Goal: Task Accomplishment & Management: Use online tool/utility

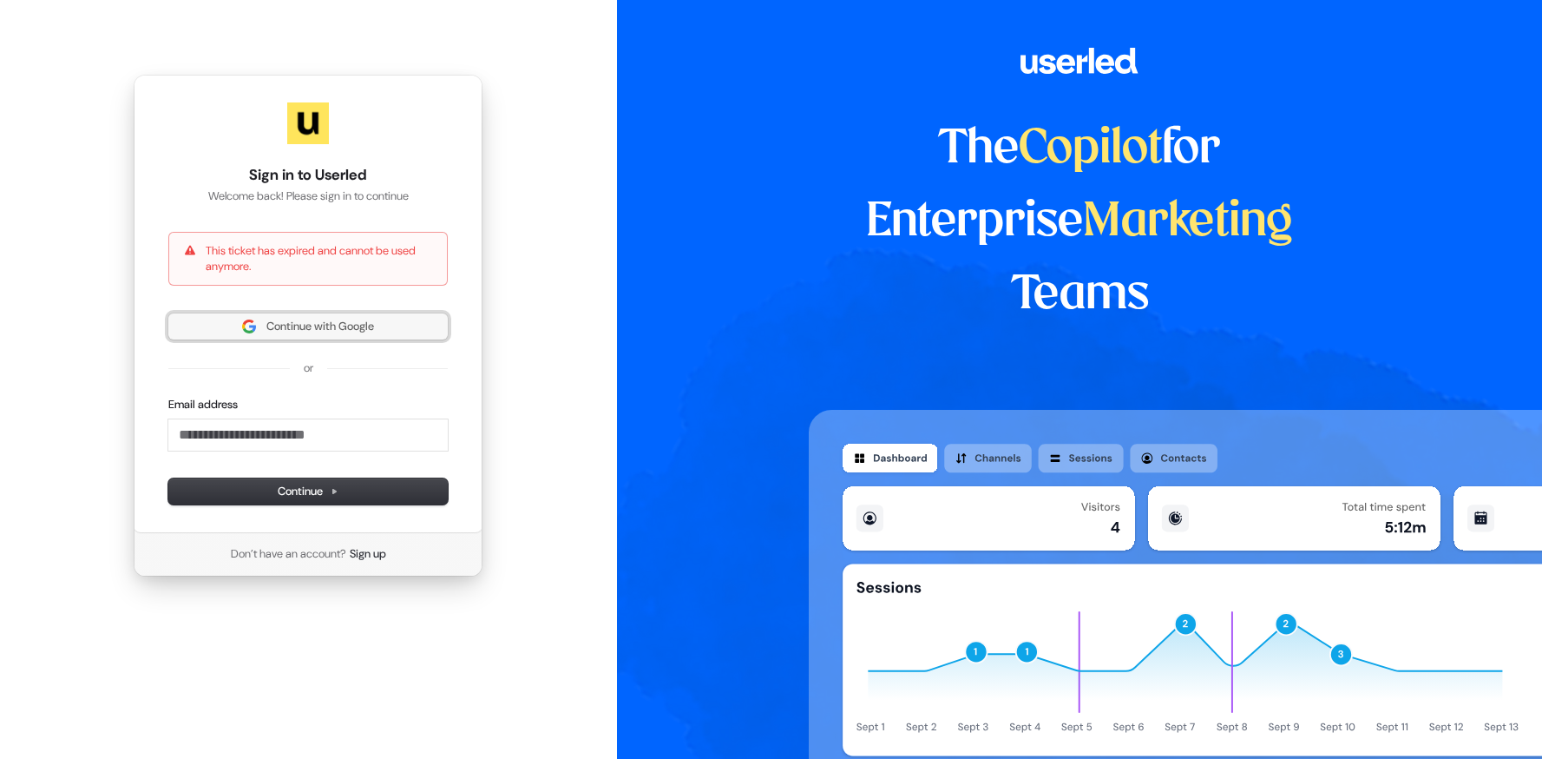
click at [365, 327] on span "Continue with Google" at bounding box center [320, 327] width 108 height 16
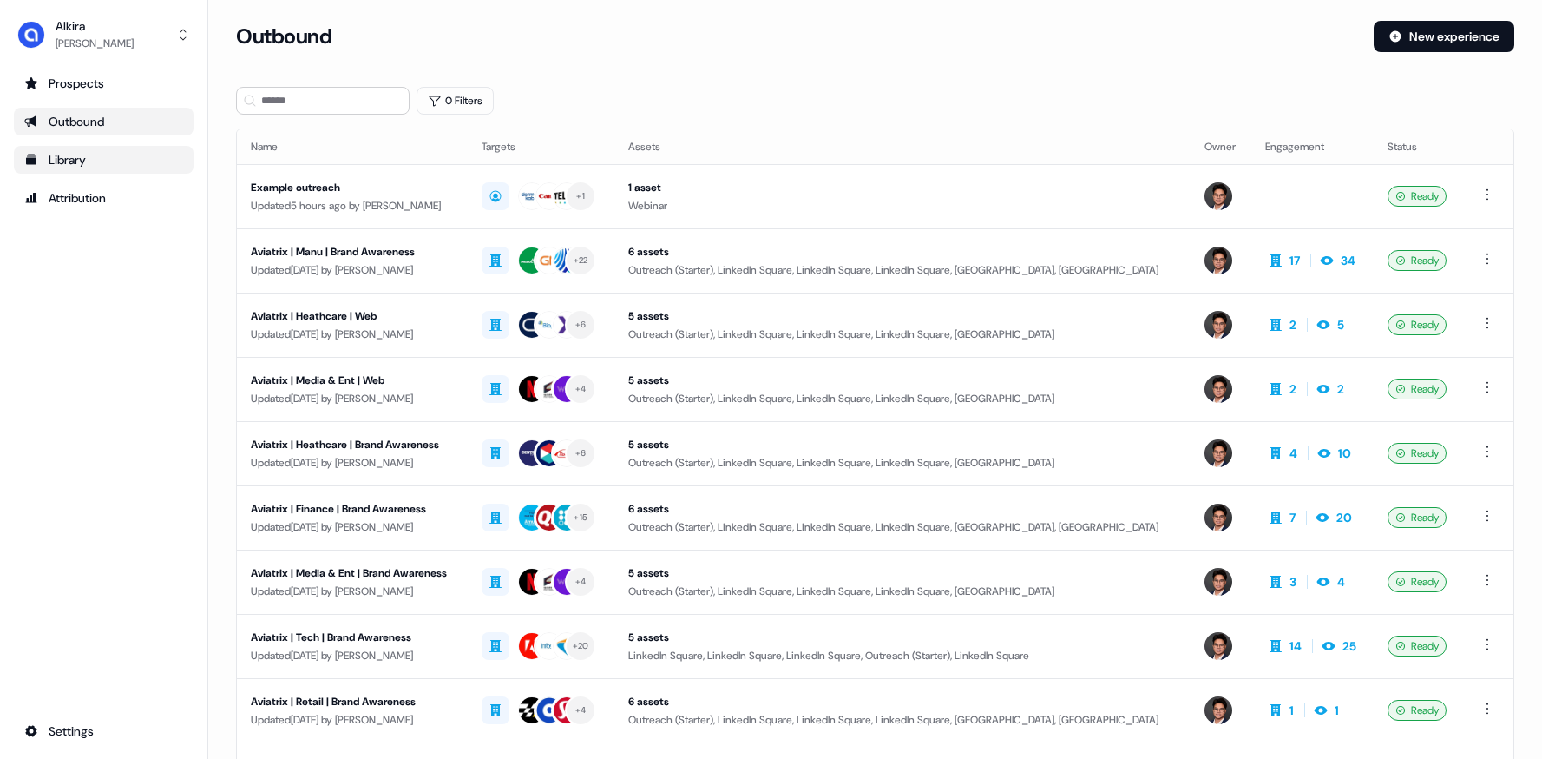
click at [123, 155] on div "Library" at bounding box center [103, 159] width 159 height 17
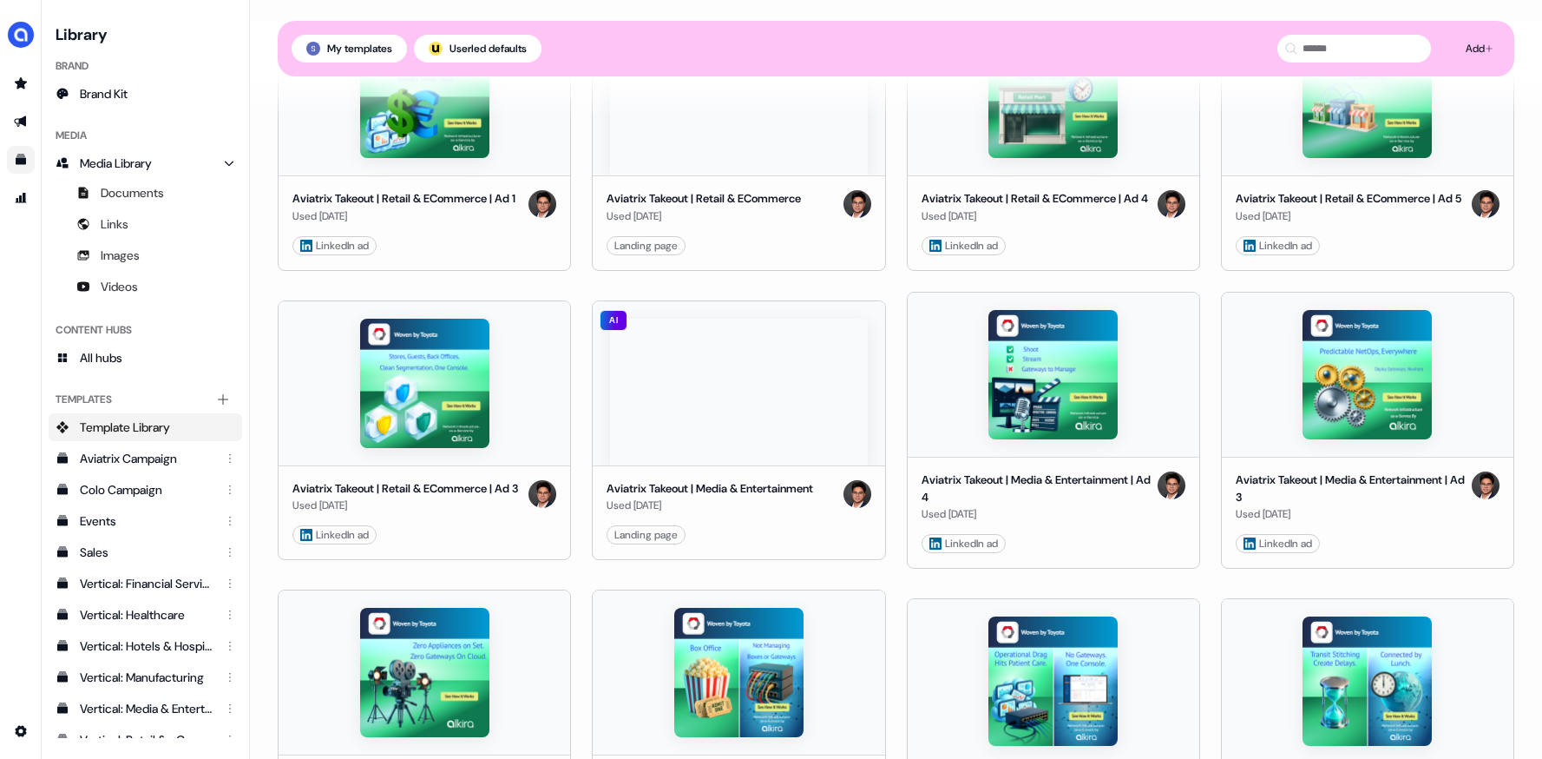
scroll to position [845, 0]
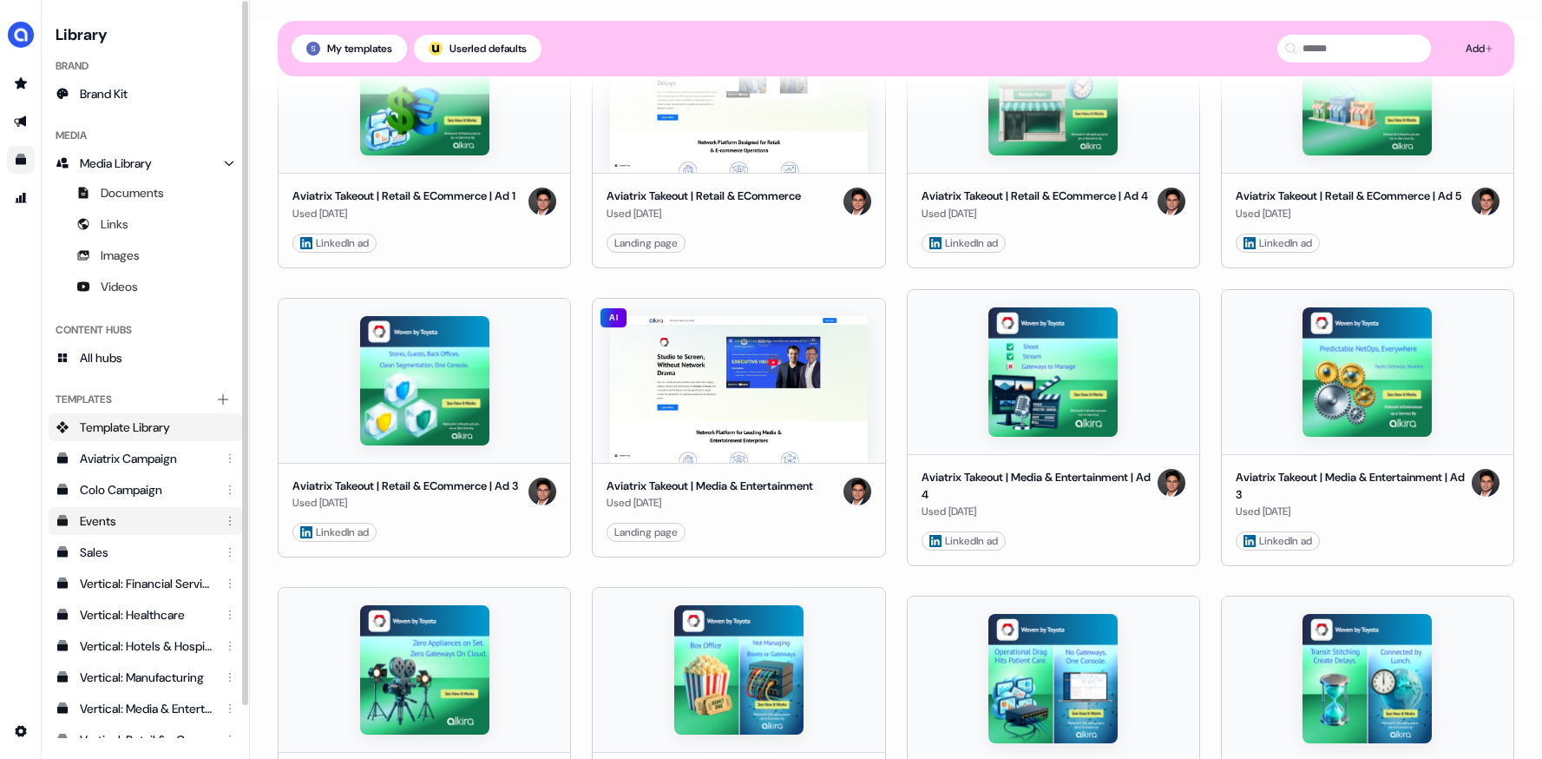
click at [147, 526] on div "Events" at bounding box center [147, 520] width 135 height 17
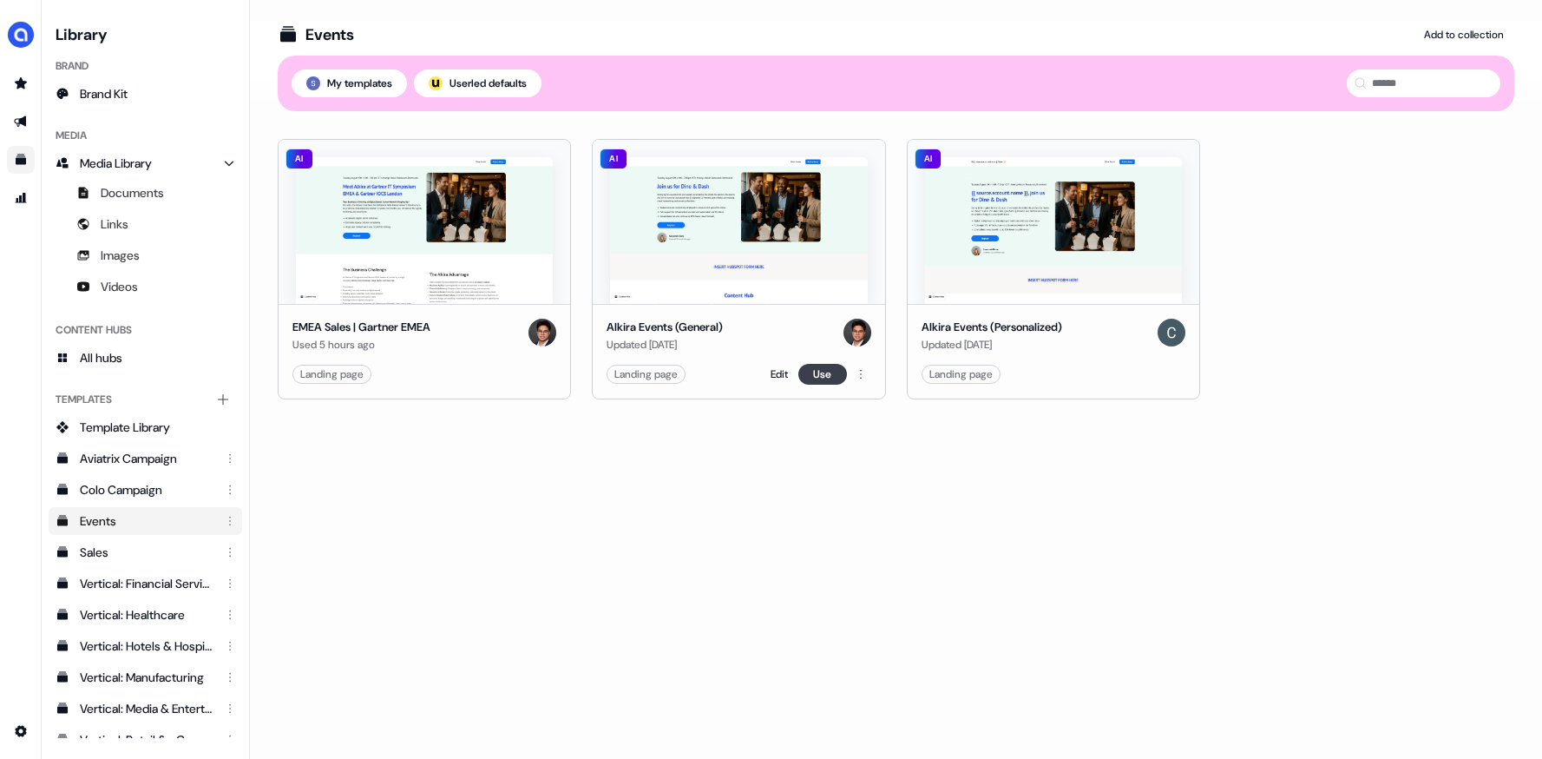
click at [825, 372] on button "Use" at bounding box center [823, 374] width 49 height 21
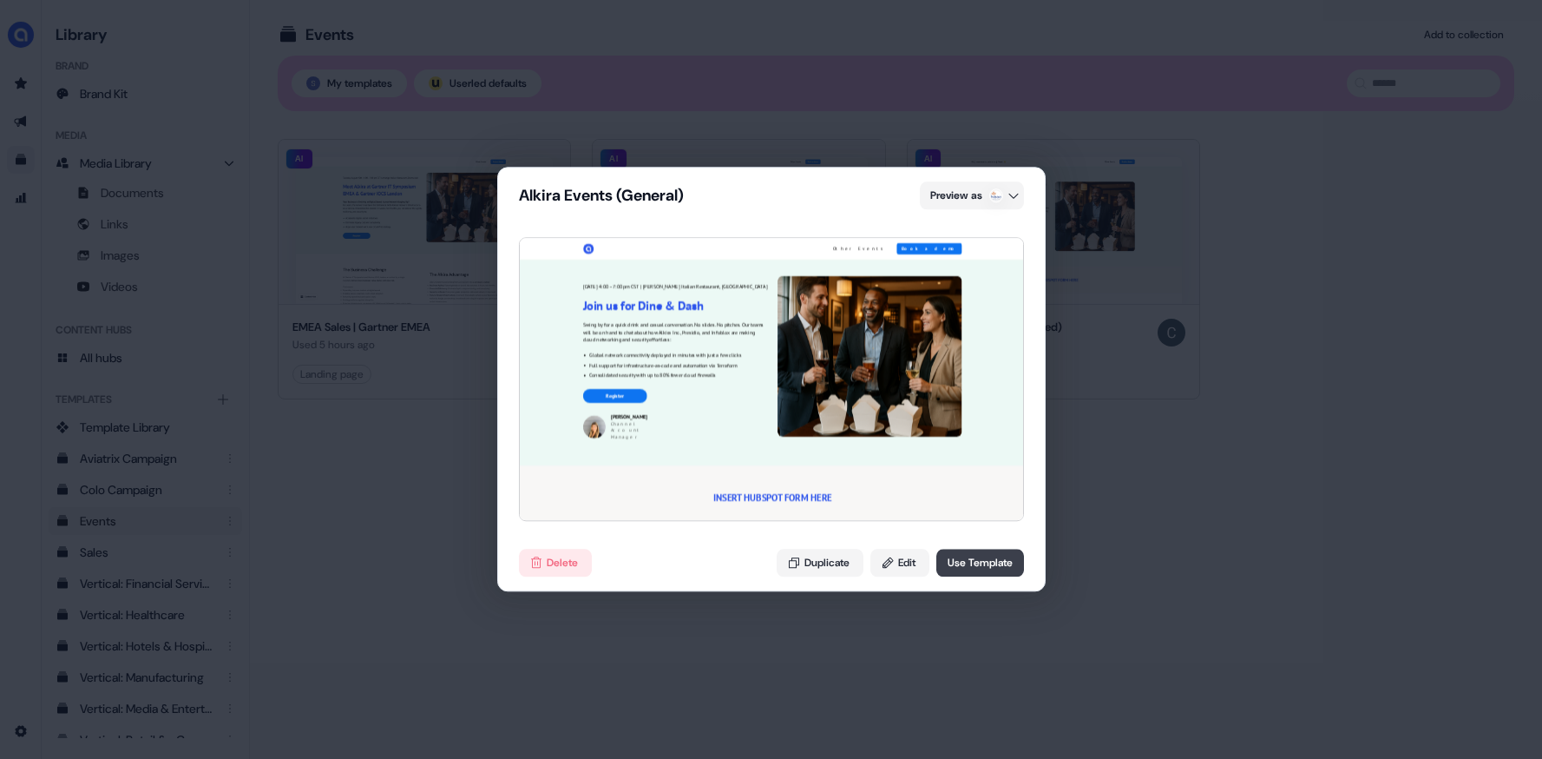
click at [970, 566] on button "Use Template" at bounding box center [981, 563] width 88 height 28
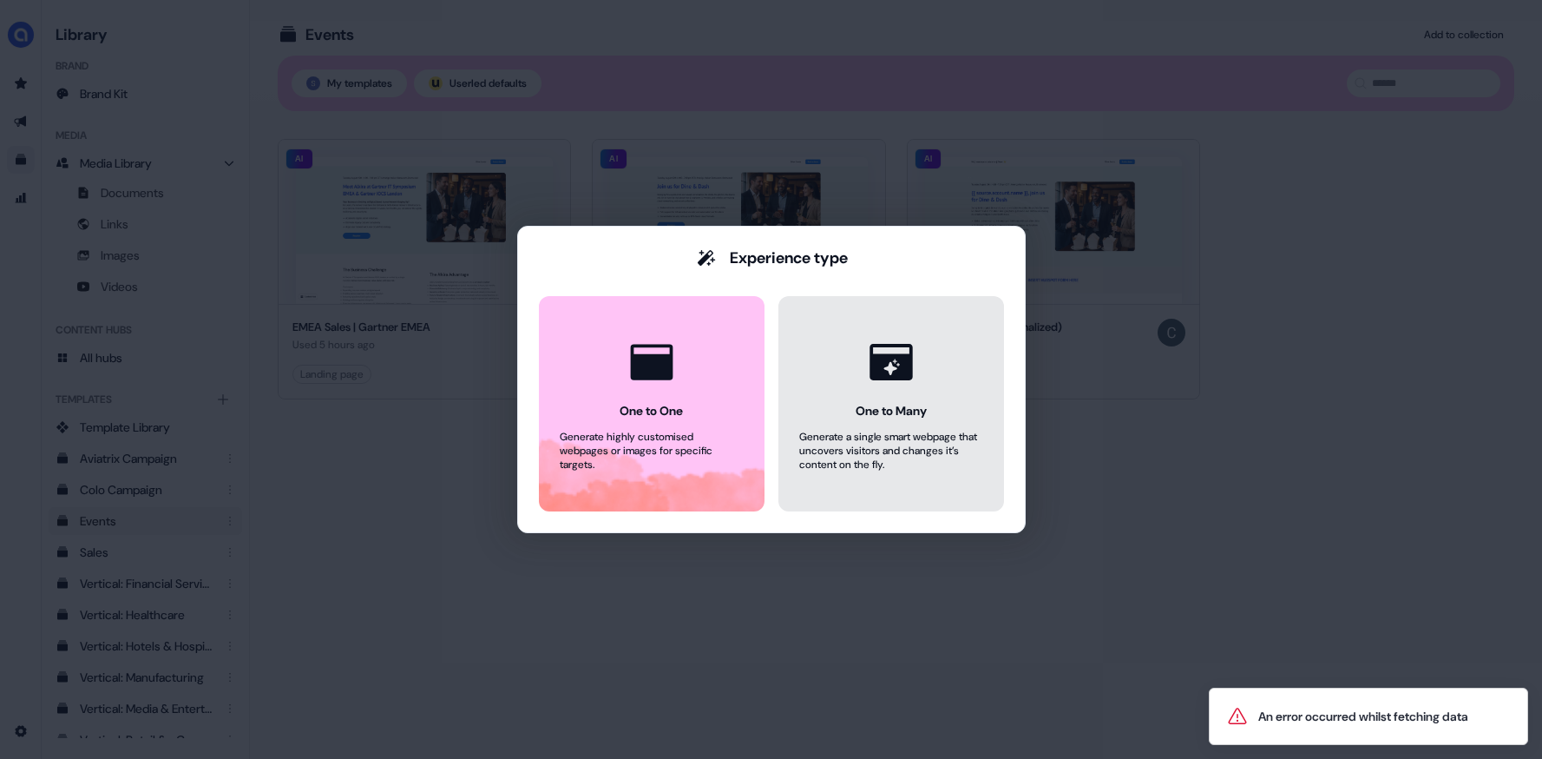
click at [821, 483] on button "One to Many Generate a single smart webpage that uncovers visitors and changes …" at bounding box center [892, 403] width 226 height 215
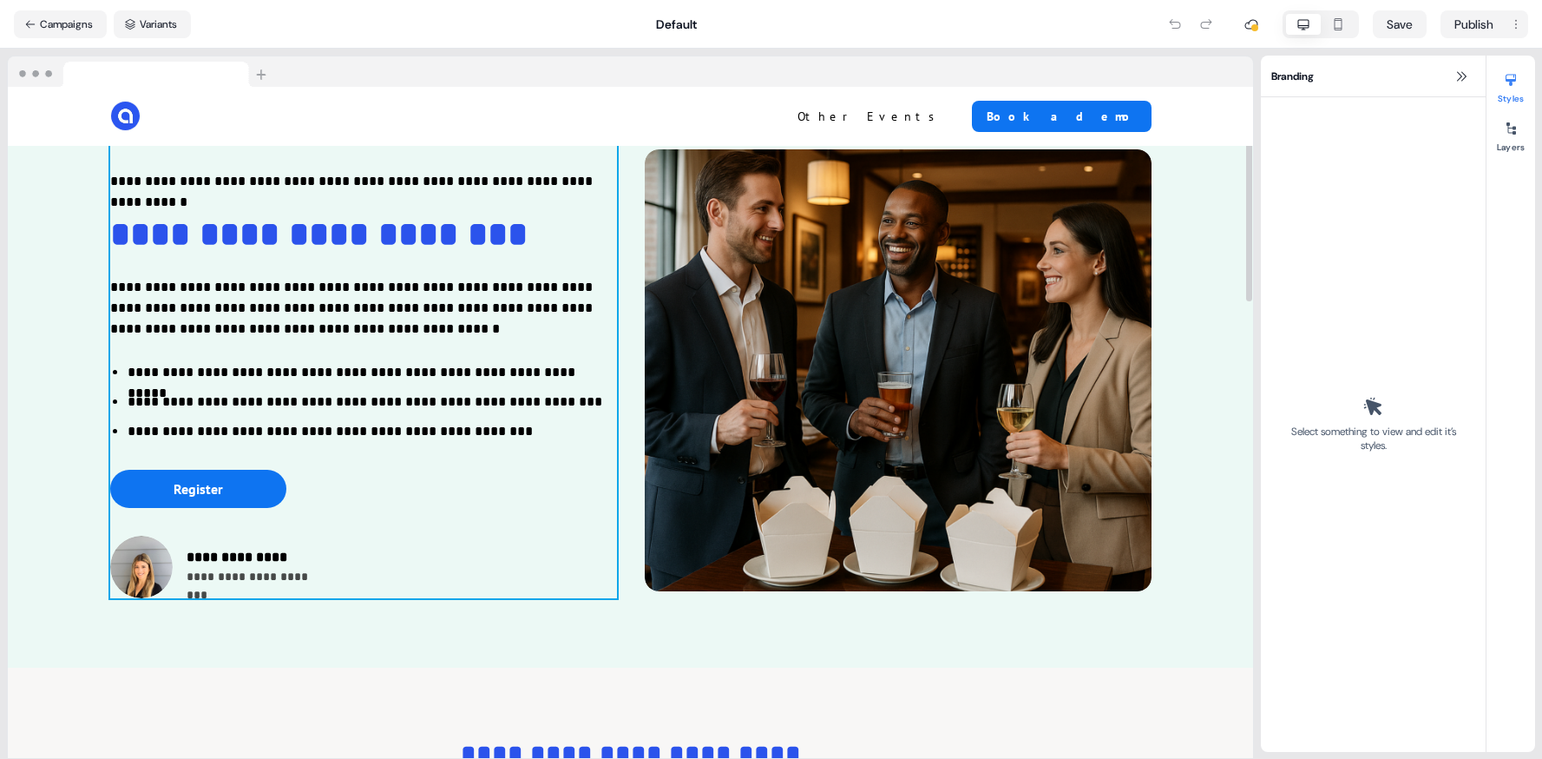
scroll to position [39, 0]
